Goal: Transaction & Acquisition: Purchase product/service

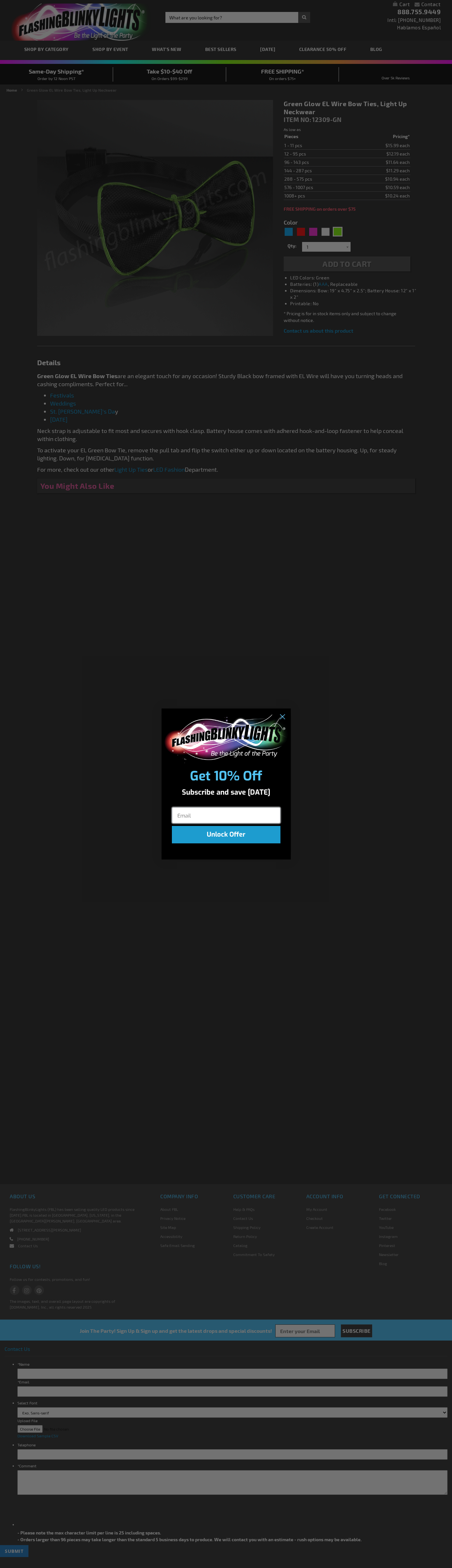
type input "5648"
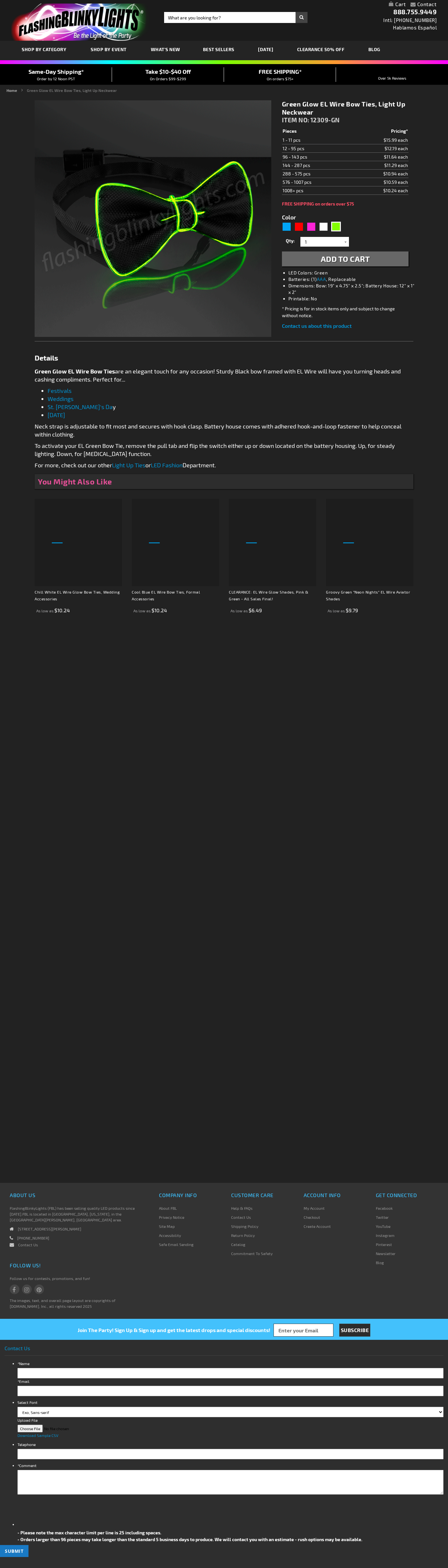
type input "5648"
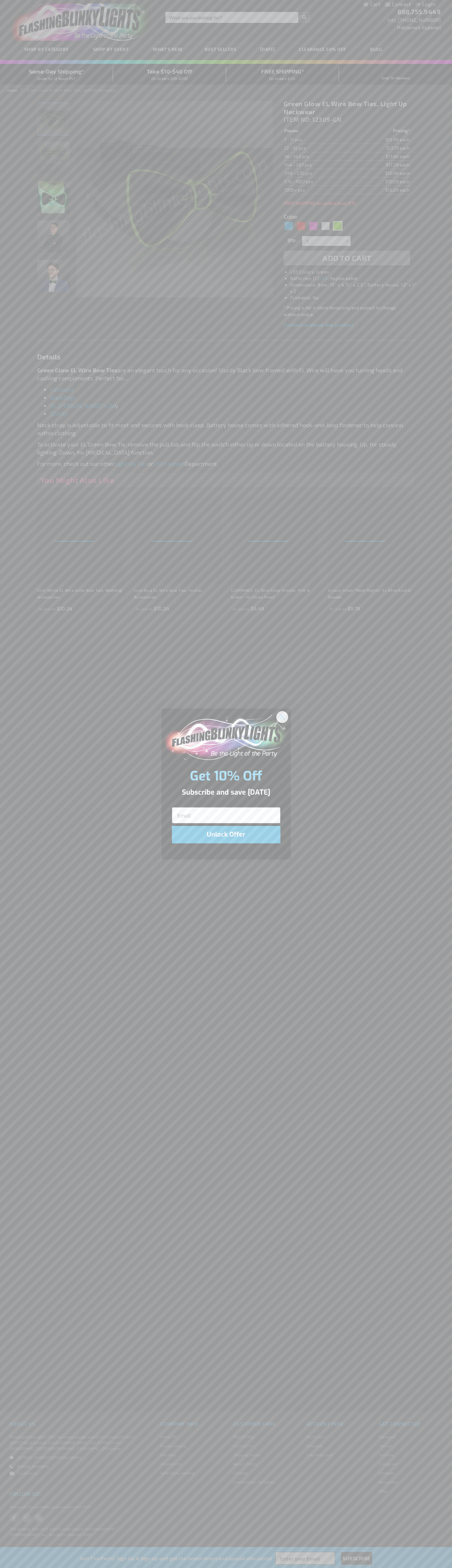
click at [282, 716] on icon "Close dialog" at bounding box center [281, 716] width 4 height 4
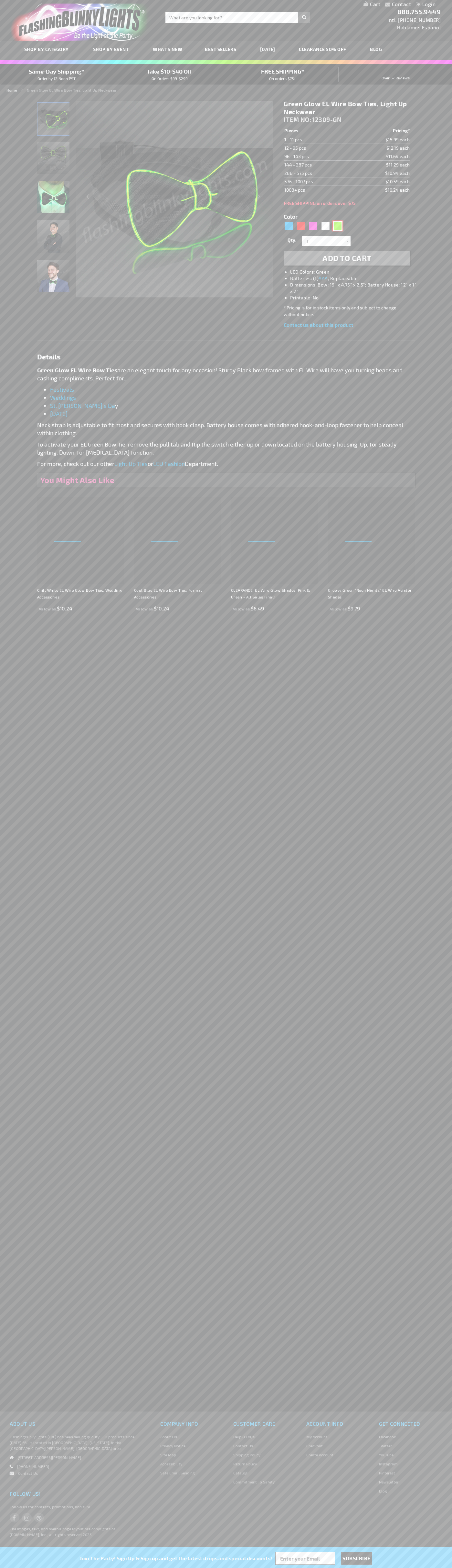
click at [337, 226] on div "Green" at bounding box center [337, 226] width 10 height 10
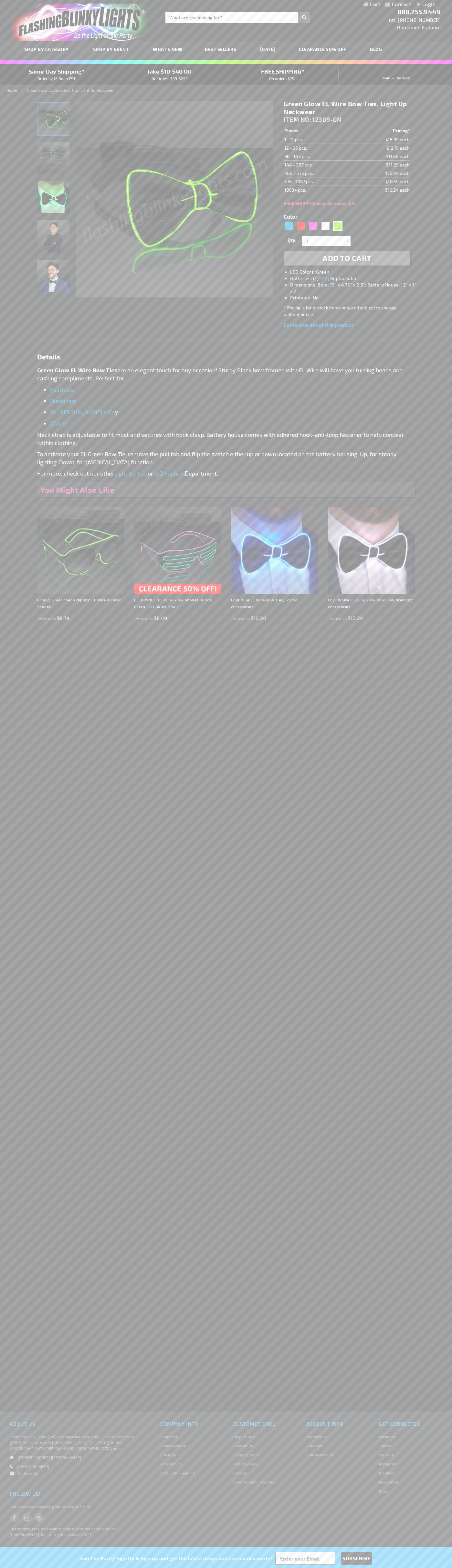
click at [347, 258] on span "Add to Cart" at bounding box center [347, 257] width 49 height 9
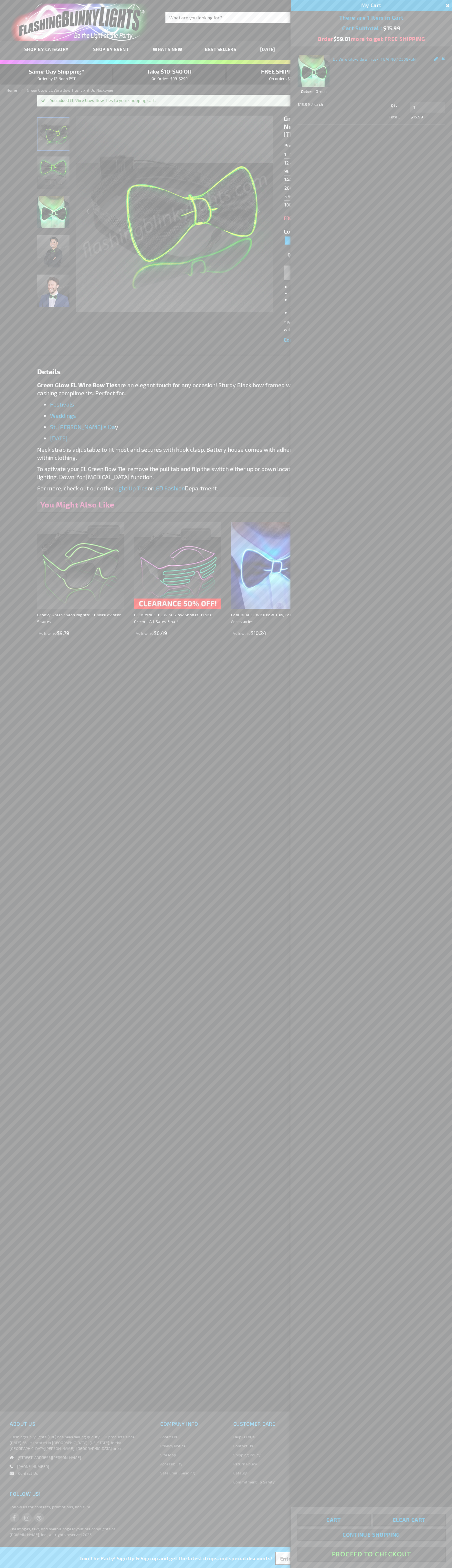
click at [371, 1554] on button "Proceed To Checkout" at bounding box center [371, 1554] width 148 height 15
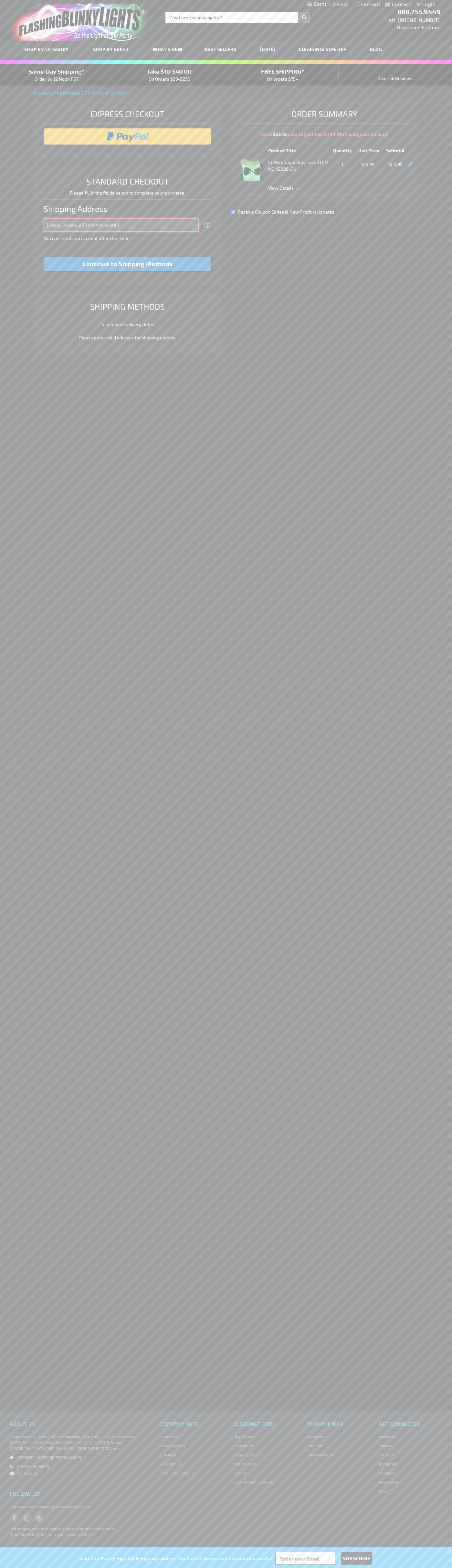
type input "[EMAIL_ADDRESS][DOMAIN_NAME]"
click at [57, 75] on div "Same-Day Shipping* Order by 12 Noon PST" at bounding box center [57, 74] width 113 height 15
click at [127, 136] on input "image" at bounding box center [127, 136] width 161 height 13
